Goal: Information Seeking & Learning: Find specific fact

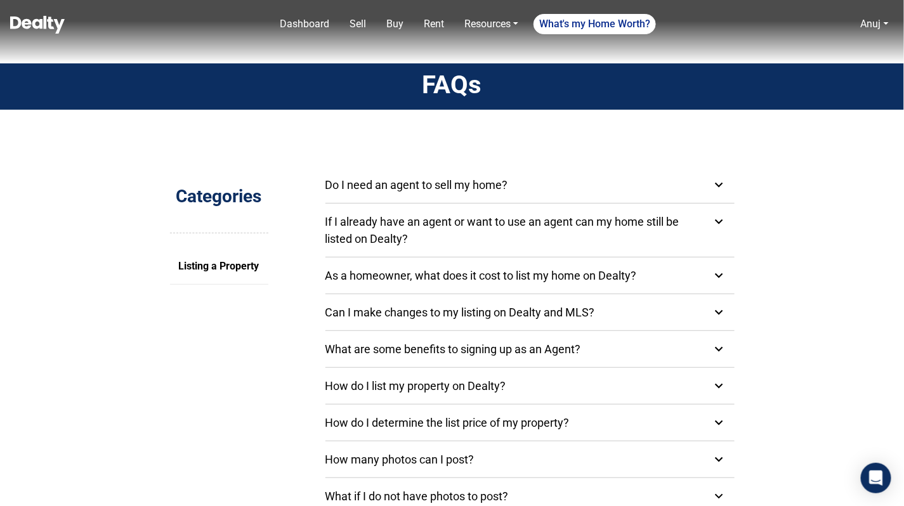
click at [392, 187] on div "Do I need an agent to sell my home?" at bounding box center [433, 184] width 217 height 17
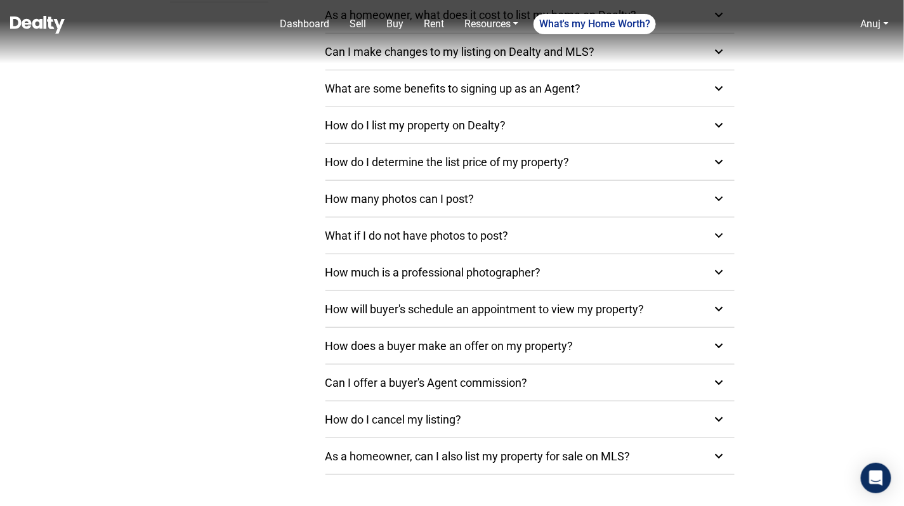
scroll to position [339, 0]
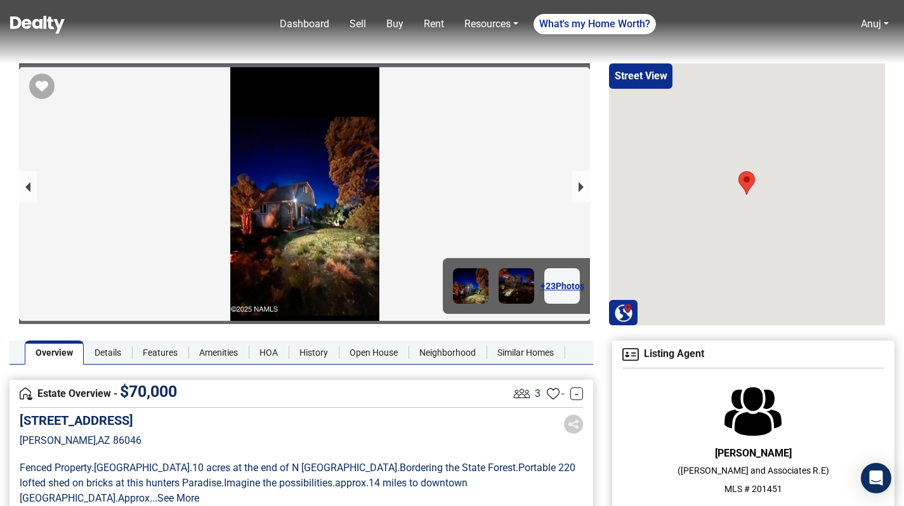
scroll to position [251, 0]
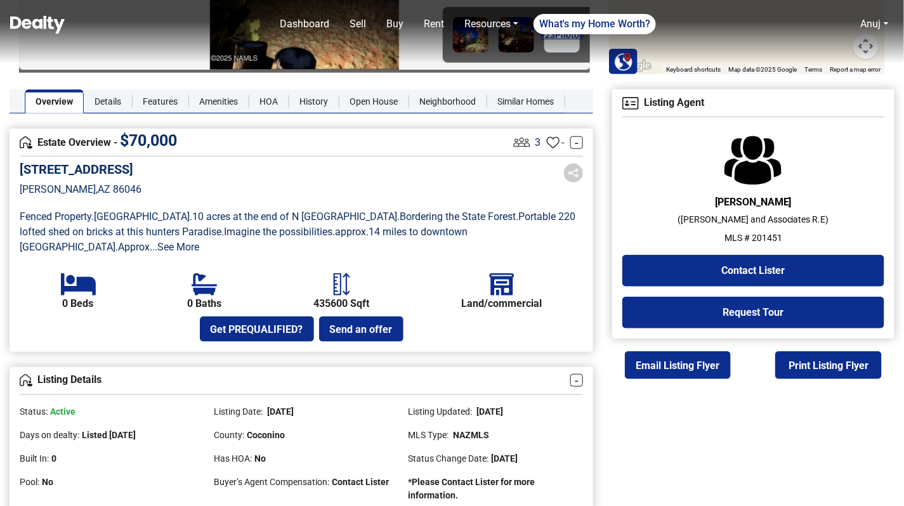
click at [767, 238] on p "MLS # 201451" at bounding box center [753, 237] width 262 height 13
copy p "201451"
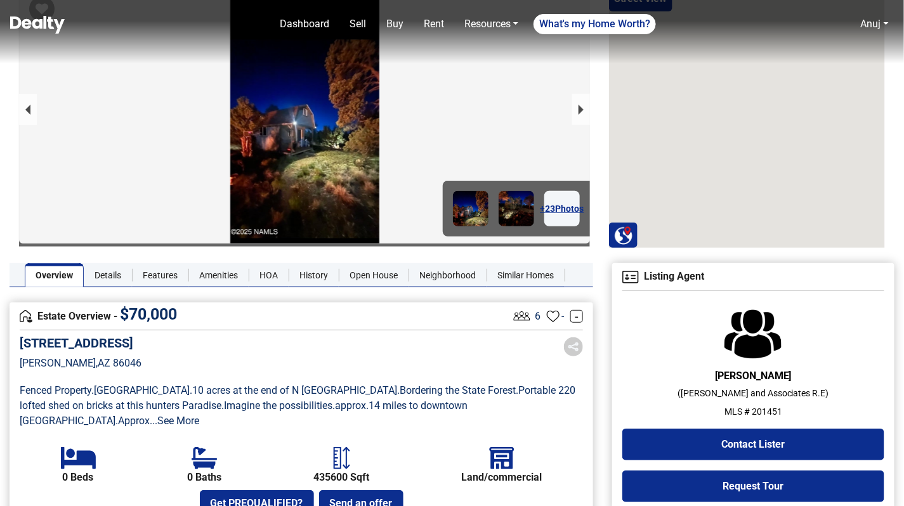
scroll to position [91, 0]
